Goal: Task Accomplishment & Management: Manage account settings

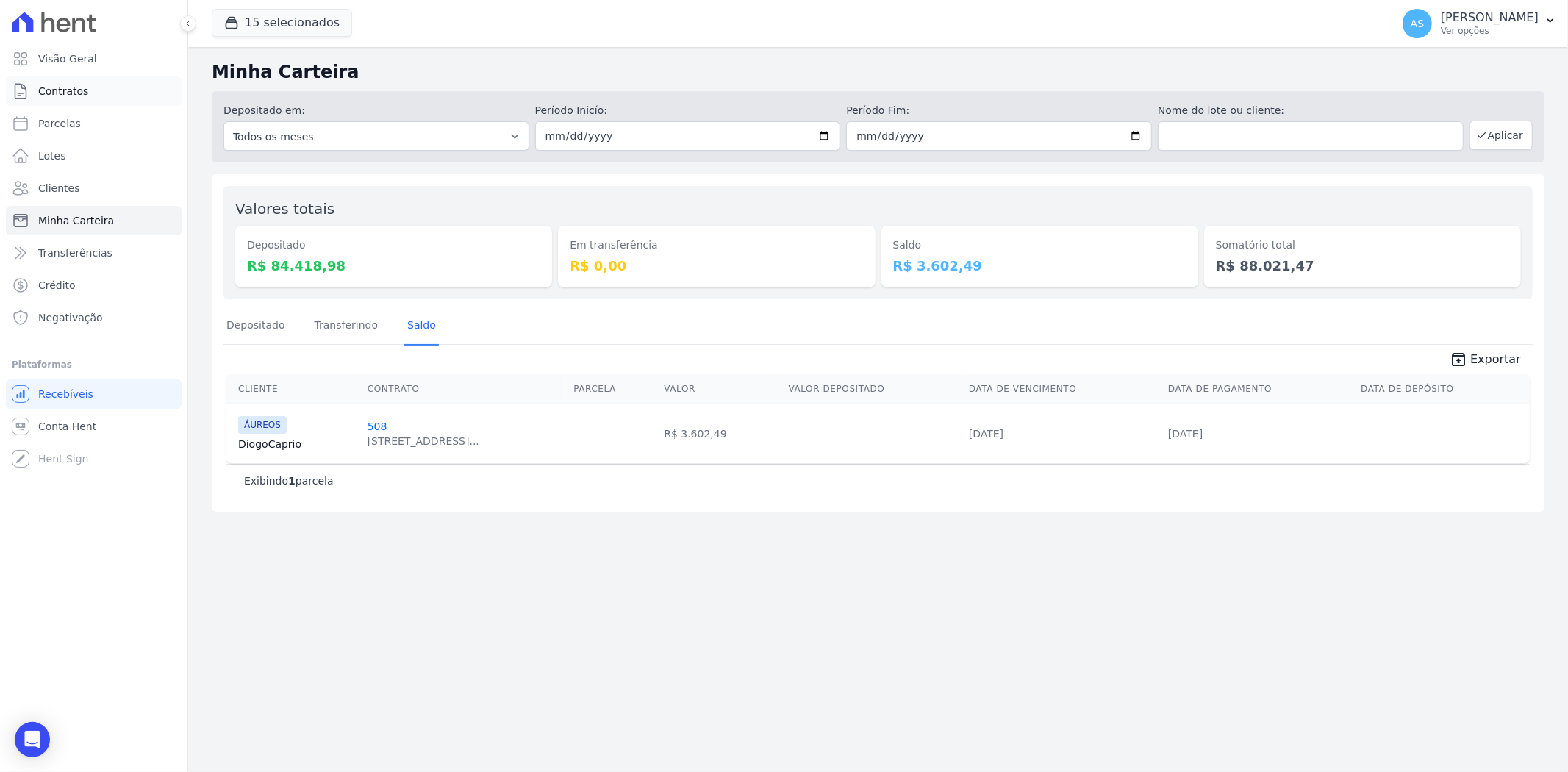
click at [57, 94] on span "Contratos" at bounding box center [63, 91] width 50 height 14
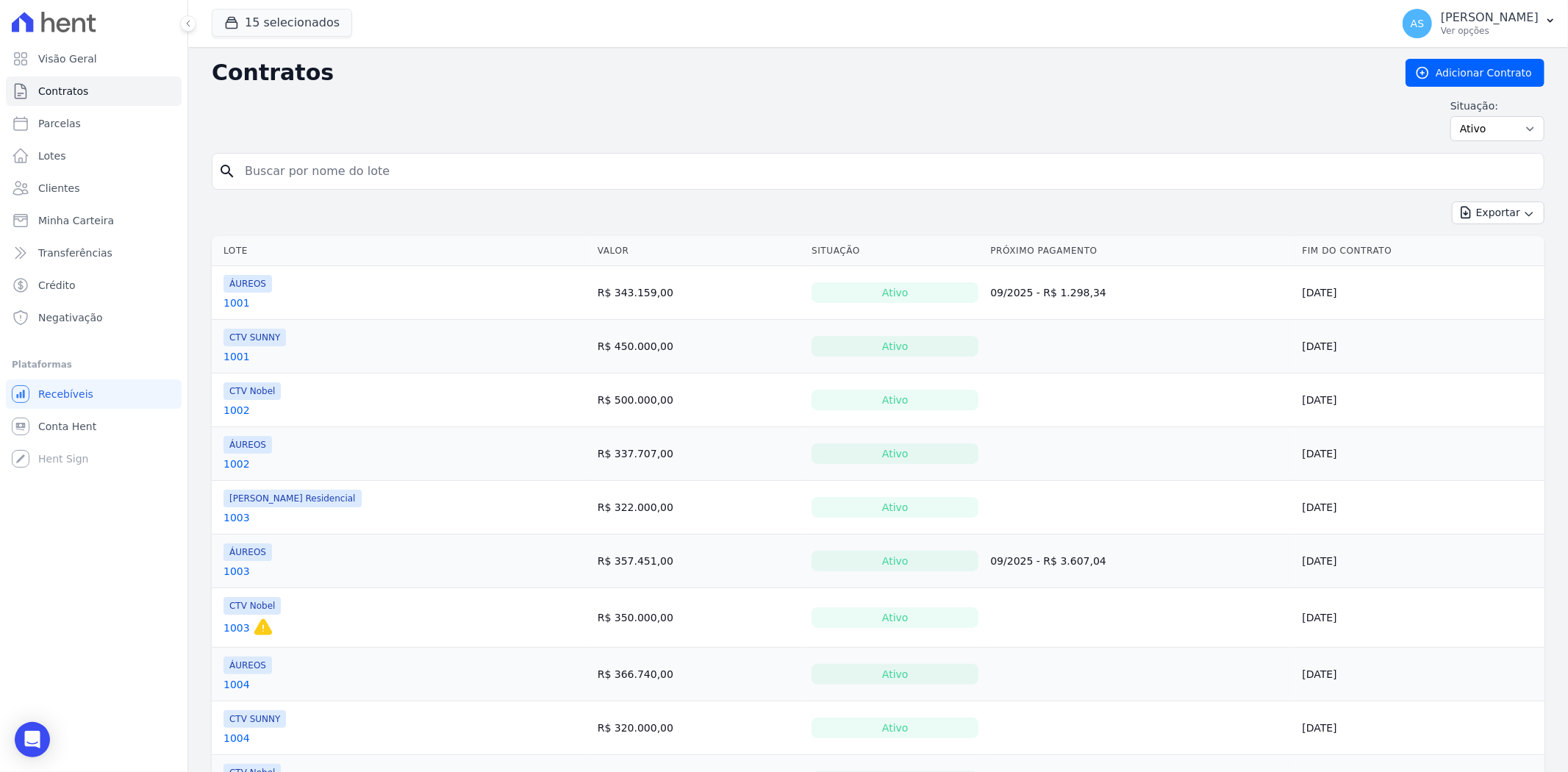
click at [280, 155] on div "search" at bounding box center [879, 171] width 1333 height 36
drag, startPoint x: 270, startPoint y: 174, endPoint x: 261, endPoint y: 171, distance: 9.5
click at [270, 174] on input "search" at bounding box center [887, 171] width 1303 height 30
type input "1001"
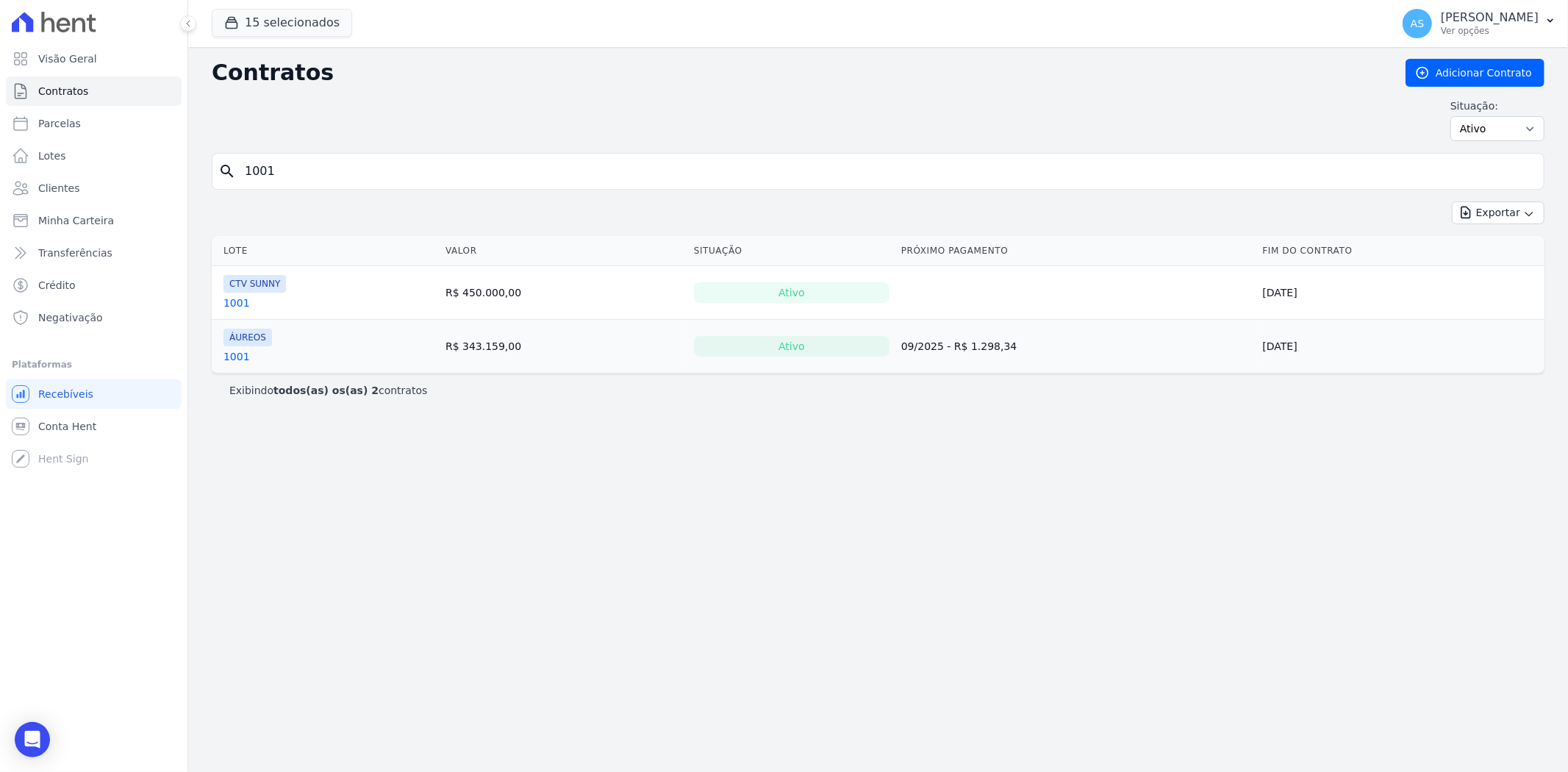
click at [238, 362] on link "1001" at bounding box center [237, 356] width 27 height 14
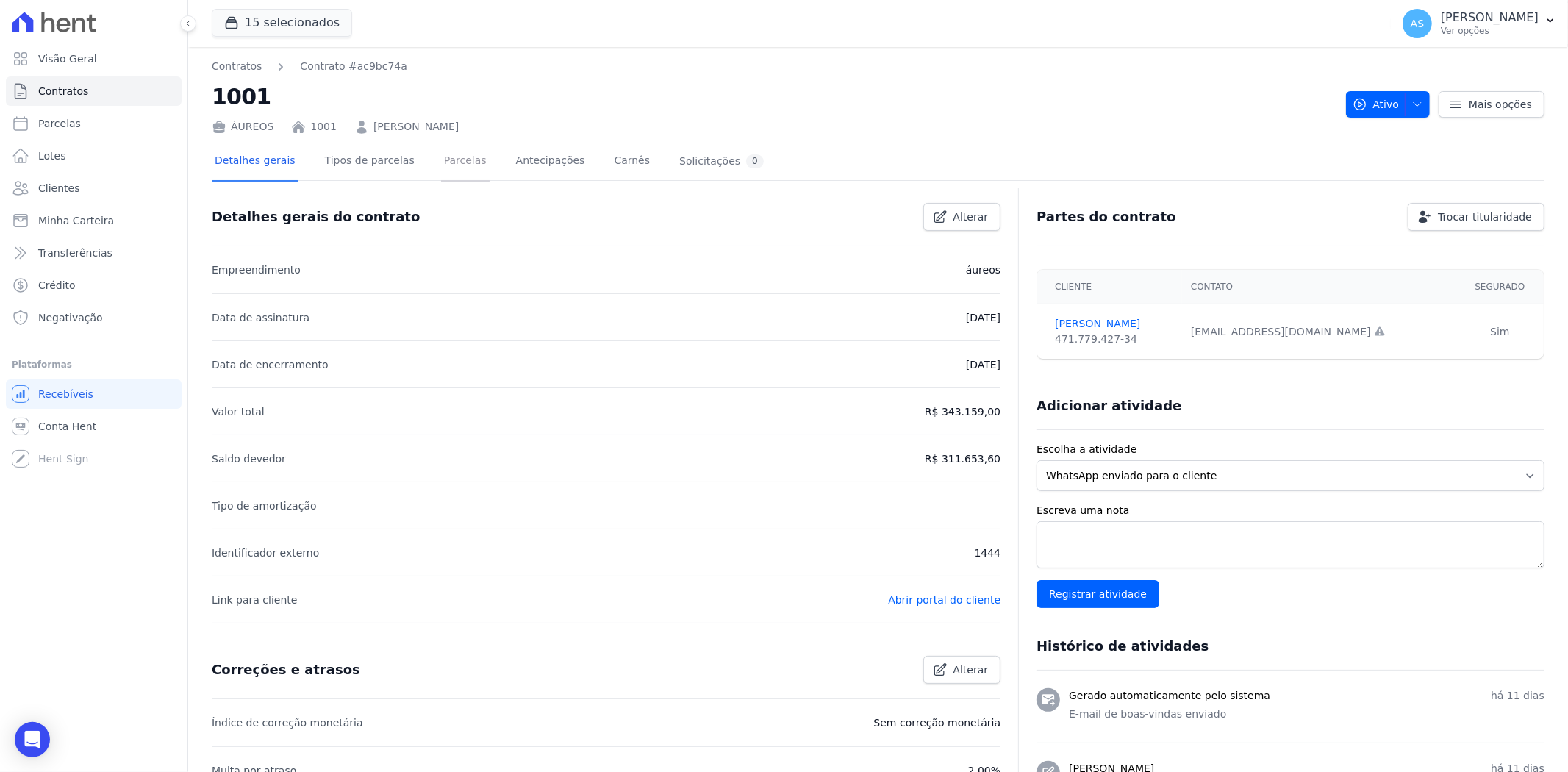
click at [451, 164] on link "Parcelas" at bounding box center [465, 161] width 49 height 39
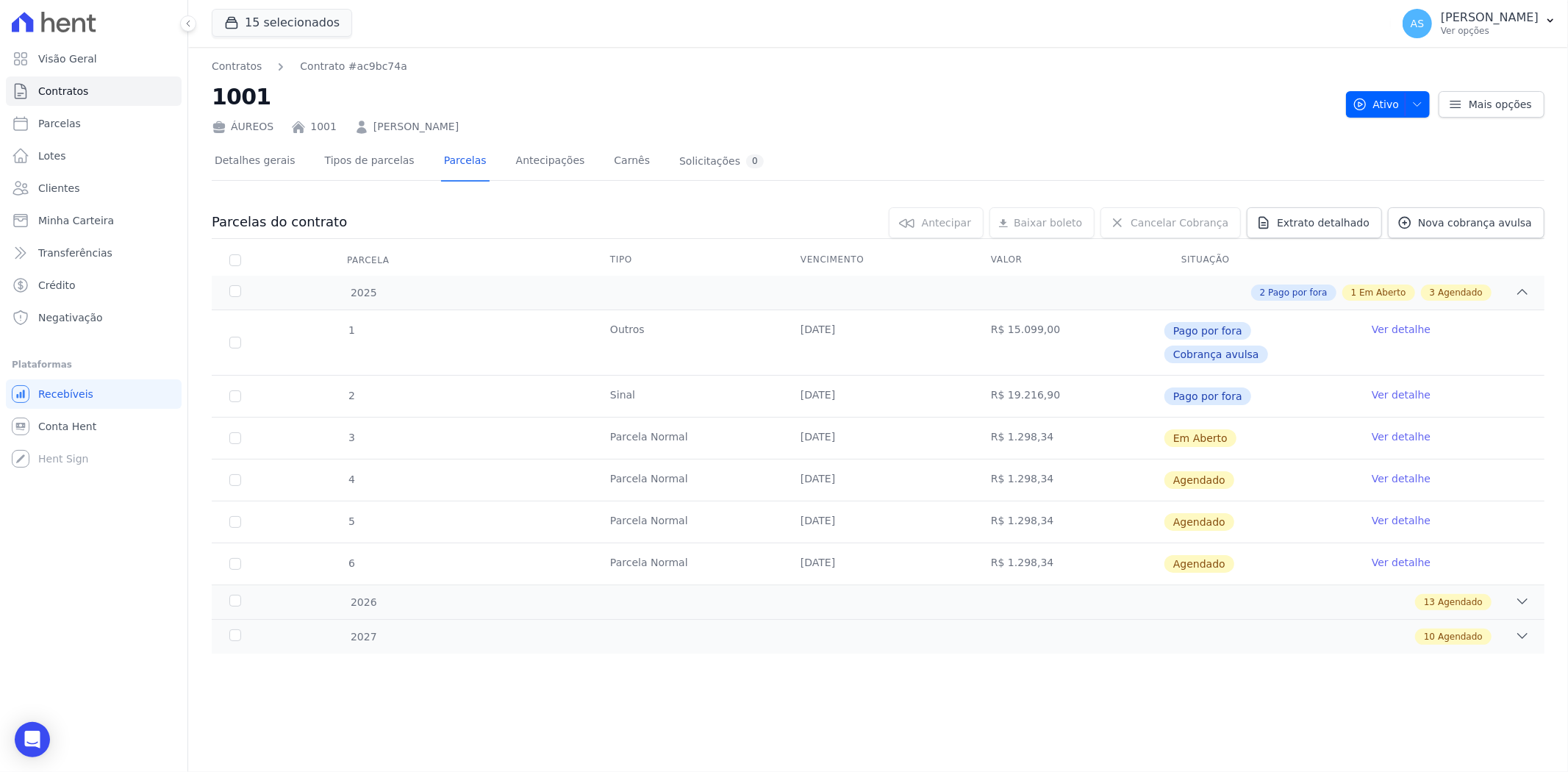
click at [1405, 430] on link "Ver detalhe" at bounding box center [1402, 437] width 59 height 14
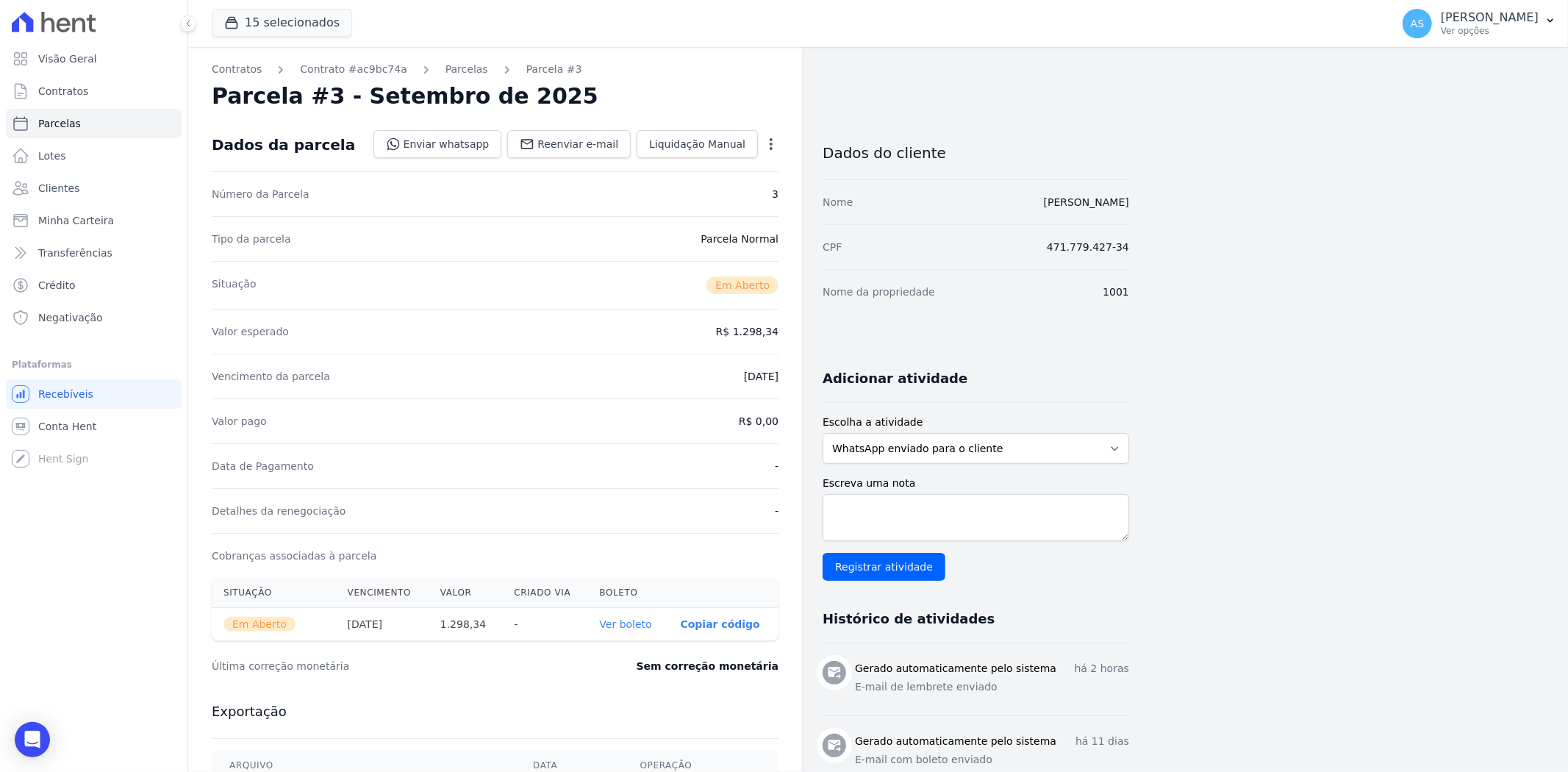
scroll to position [163, 0]
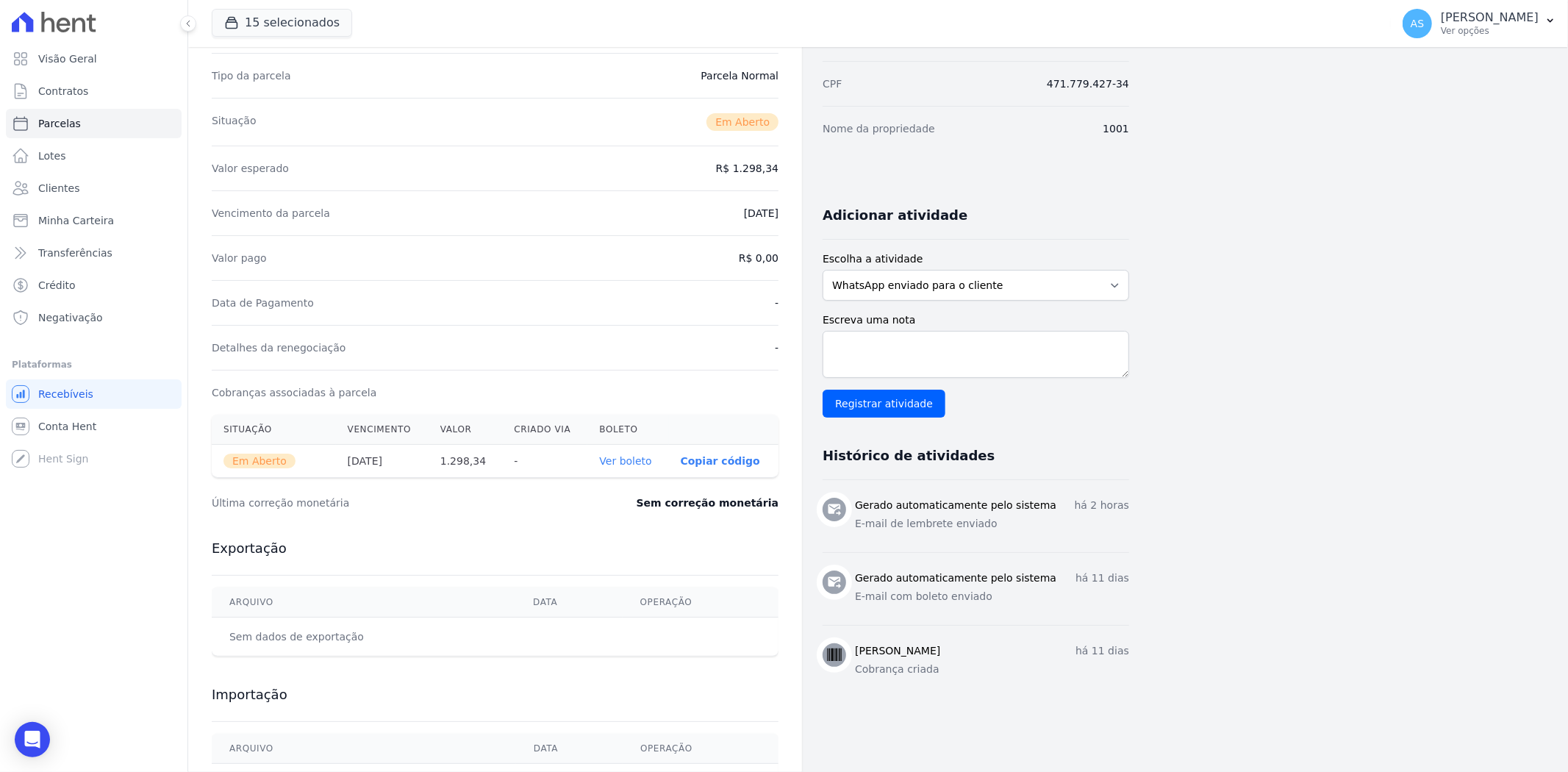
click at [626, 464] on link "Ver boleto" at bounding box center [625, 461] width 53 height 11
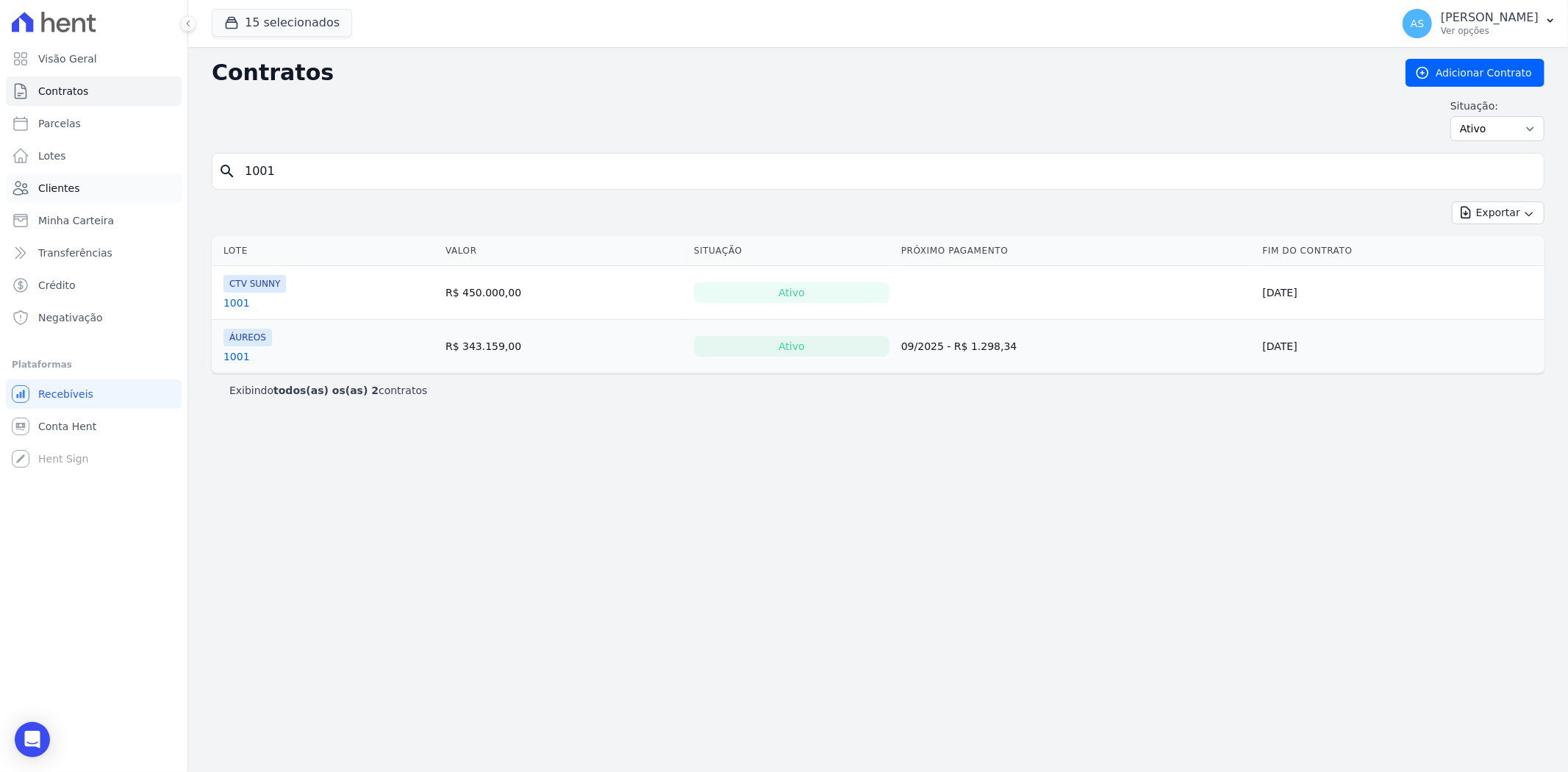
drag, startPoint x: 289, startPoint y: 173, endPoint x: 141, endPoint y: 190, distance: 149.0
click at [141, 190] on div "Visão Geral Contratos [GEOGRAPHIC_DATA] Lotes Clientes Minha Carteira Transferê…" at bounding box center [784, 386] width 1568 height 772
type input "906"
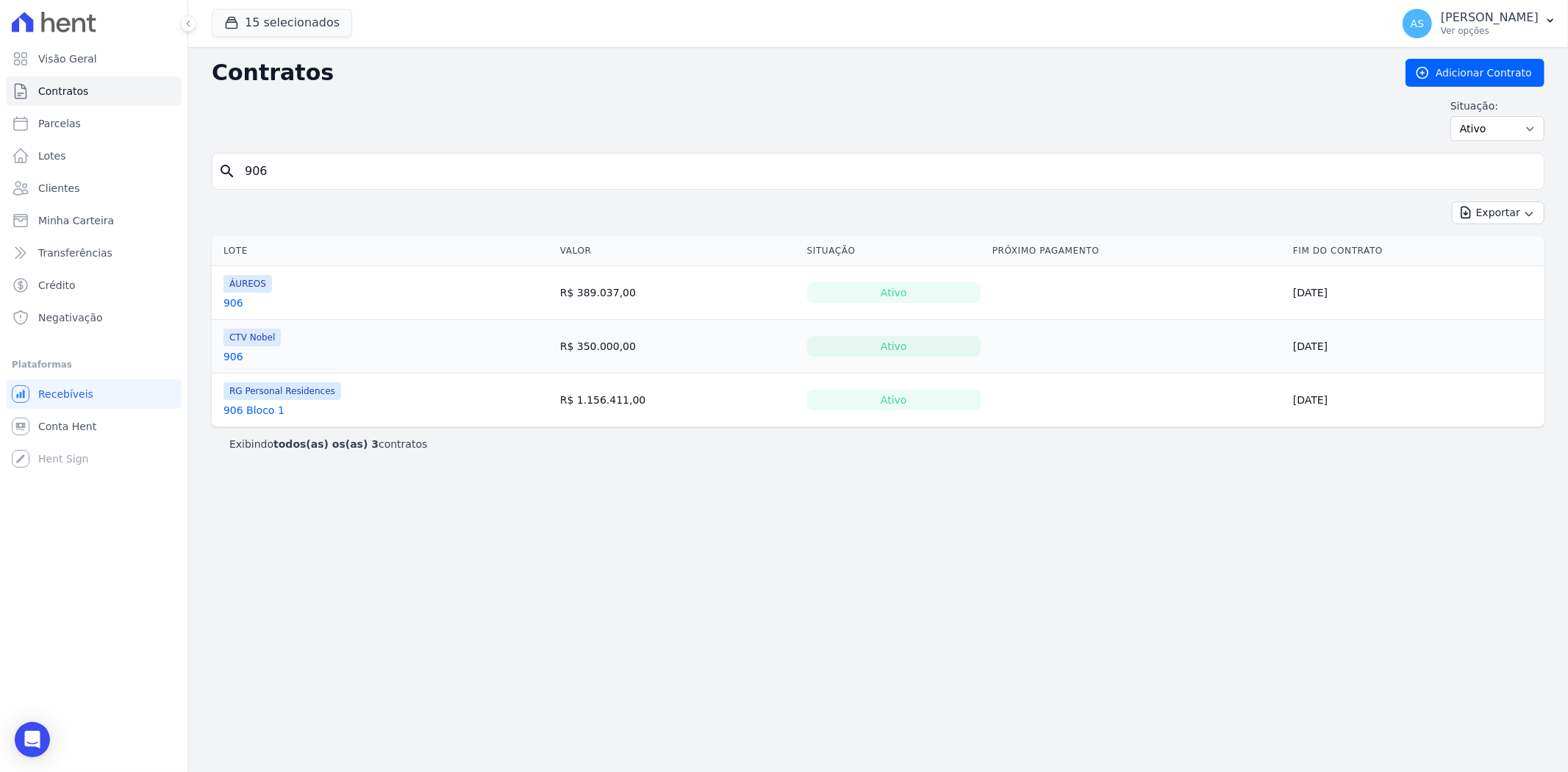
click at [236, 302] on link "906" at bounding box center [233, 303] width 20 height 14
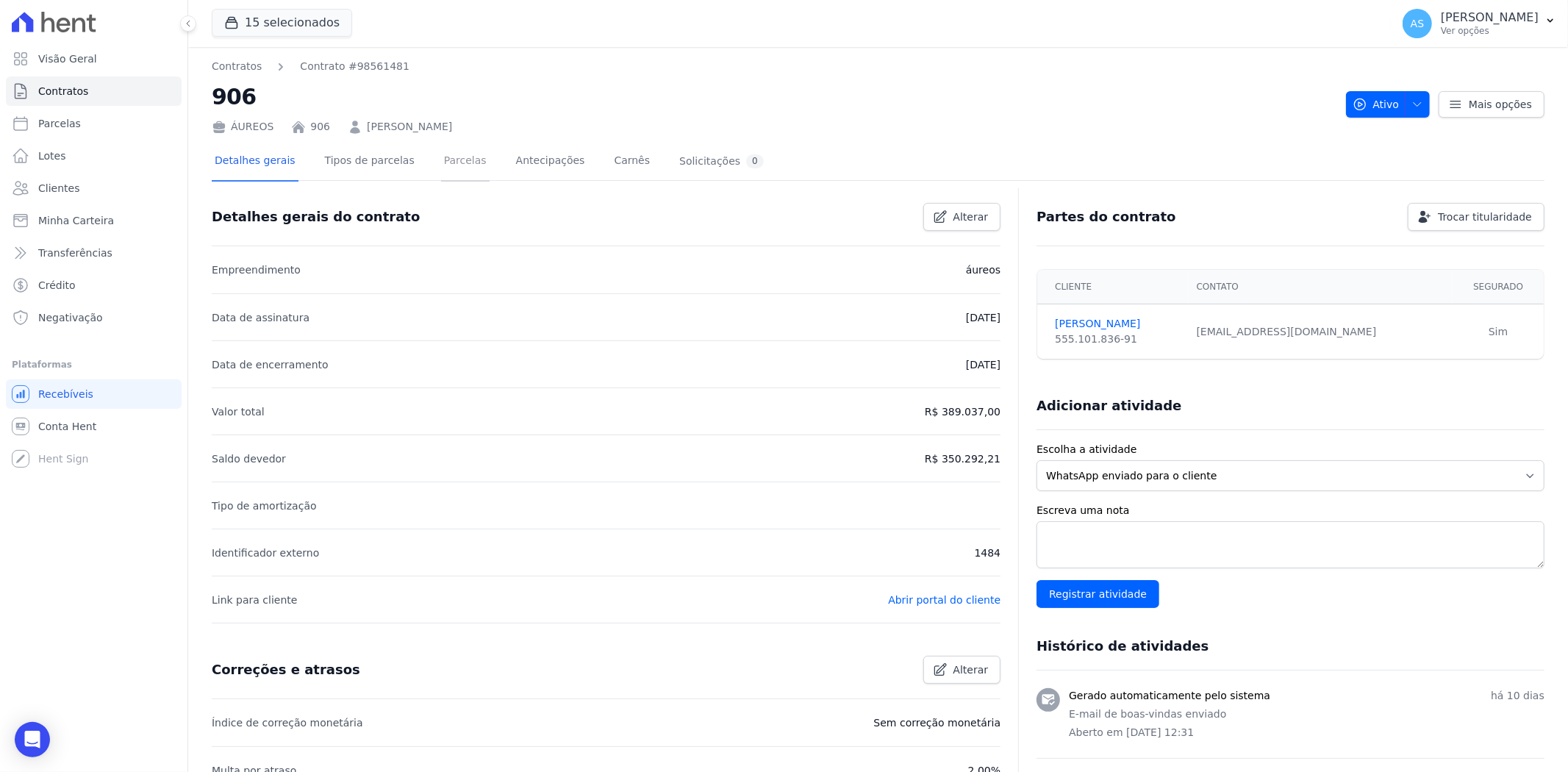
click at [441, 162] on link "Parcelas" at bounding box center [465, 161] width 49 height 39
